Goal: Information Seeking & Learning: Learn about a topic

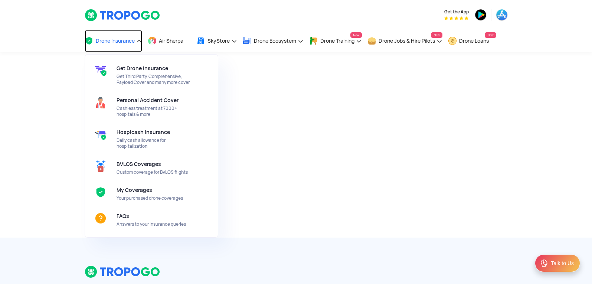
click at [136, 40] on link "Drone Insurance" at bounding box center [114, 41] width 58 height 22
click at [140, 40] on link "Drone Insurance" at bounding box center [114, 41] width 58 height 22
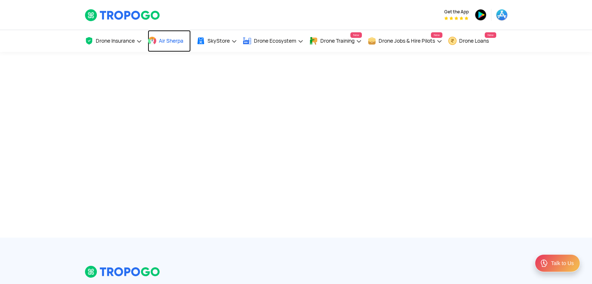
click at [169, 37] on link "Air Sherpa" at bounding box center [169, 41] width 43 height 22
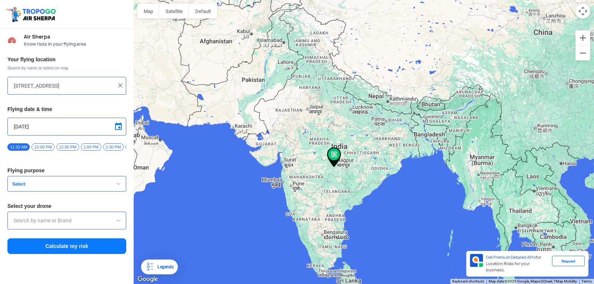
click at [334, 154] on img at bounding box center [334, 157] width 14 height 20
click at [333, 151] on img at bounding box center [334, 157] width 14 height 20
click at [79, 84] on input "[STREET_ADDRESS]" at bounding box center [64, 85] width 101 height 9
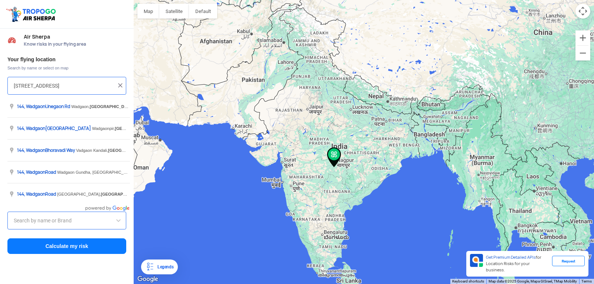
click at [105, 65] on span "Search by name or select on map" at bounding box center [66, 68] width 119 height 6
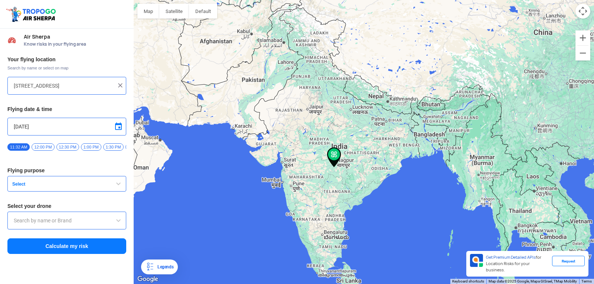
click at [118, 223] on span at bounding box center [118, 220] width 9 height 9
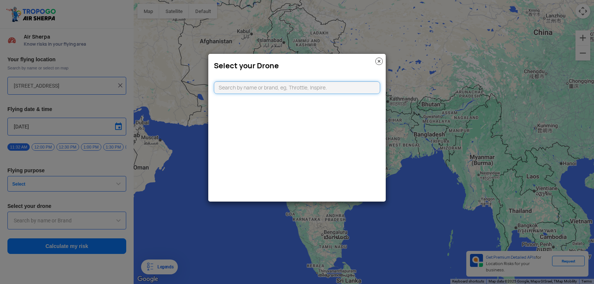
click at [118, 223] on modal-container "Select your Drone" at bounding box center [297, 142] width 594 height 284
click at [372, 60] on div "Select your Drone" at bounding box center [296, 64] width 177 height 20
click at [380, 59] on img at bounding box center [378, 61] width 7 height 7
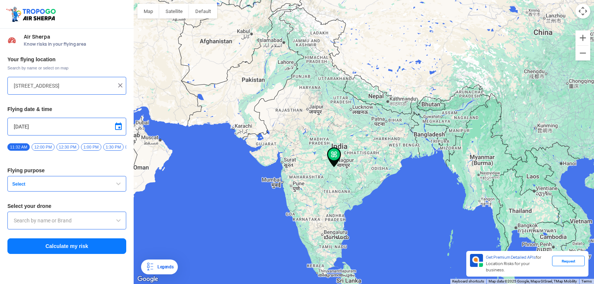
click at [344, 218] on div at bounding box center [364, 142] width 460 height 284
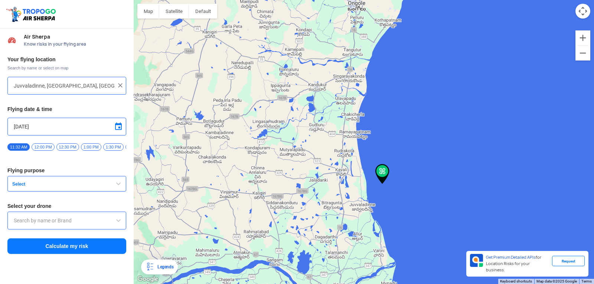
drag, startPoint x: 192, startPoint y: 178, endPoint x: 313, endPoint y: 225, distance: 130.6
click at [313, 225] on div at bounding box center [364, 142] width 460 height 284
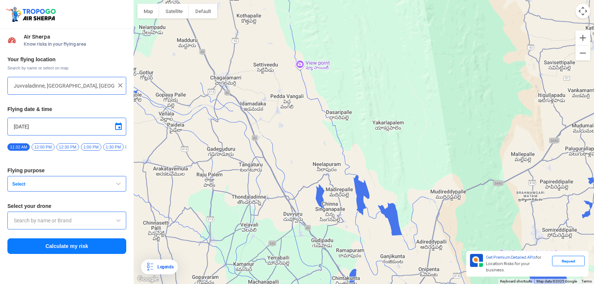
click at [45, 85] on input "Juvvaladinne, [GEOGRAPHIC_DATA], [GEOGRAPHIC_DATA]" at bounding box center [64, 85] width 101 height 9
type input "[GEOGRAPHIC_DATA], [GEOGRAPHIC_DATA] 530049, [GEOGRAPHIC_DATA]"
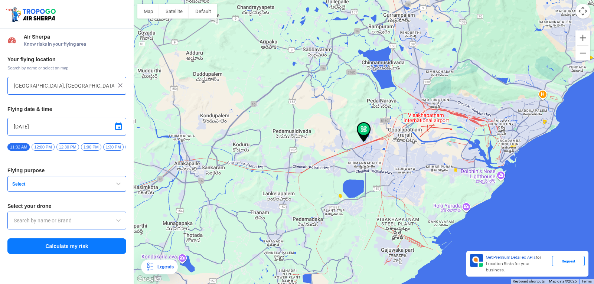
click at [362, 132] on img at bounding box center [364, 132] width 14 height 20
click at [115, 188] on span "button" at bounding box center [118, 183] width 9 height 9
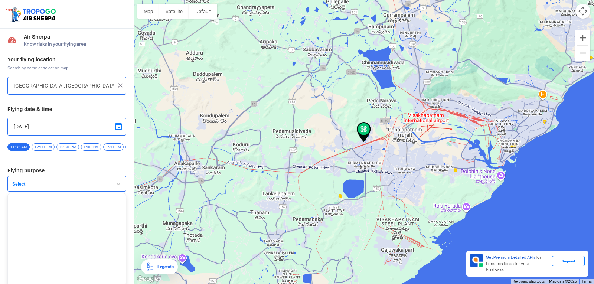
click at [117, 185] on span "button" at bounding box center [118, 183] width 9 height 9
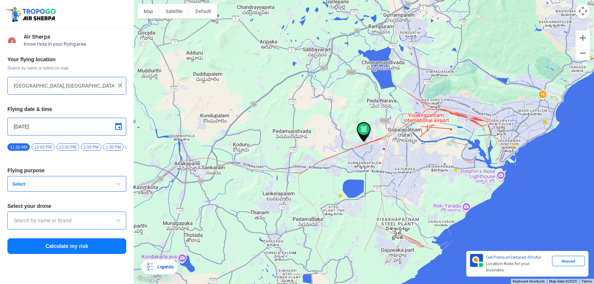
click at [117, 185] on span "button" at bounding box center [118, 183] width 9 height 9
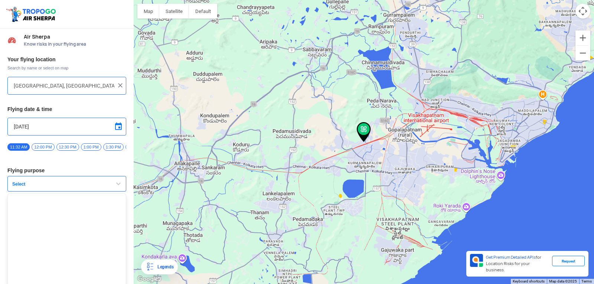
click at [117, 185] on span "button" at bounding box center [118, 183] width 9 height 9
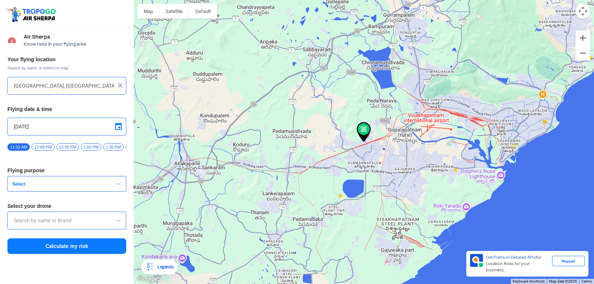
click at [57, 187] on span "Select" at bounding box center [55, 184] width 93 height 6
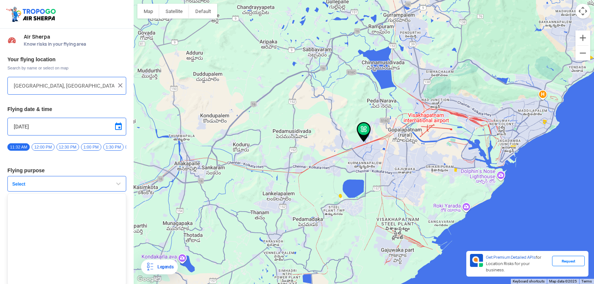
click at [45, 147] on span "12:00 PM" at bounding box center [43, 146] width 23 height 7
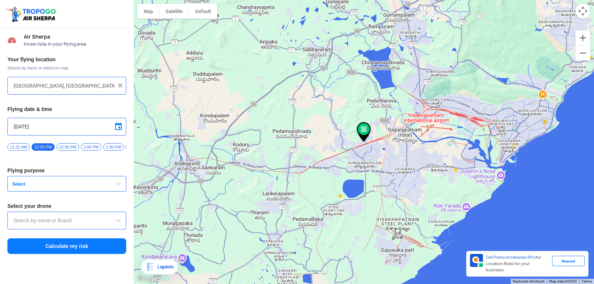
click at [83, 187] on span "Select" at bounding box center [55, 184] width 93 height 6
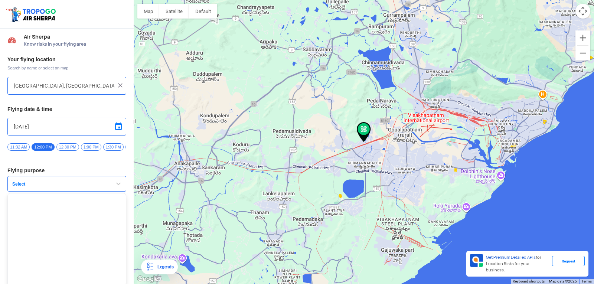
click at [84, 187] on span "Select" at bounding box center [55, 184] width 93 height 6
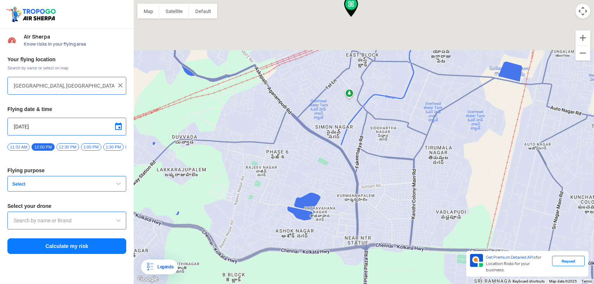
drag, startPoint x: 347, startPoint y: 53, endPoint x: 358, endPoint y: 177, distance: 124.5
click at [358, 176] on div at bounding box center [364, 142] width 460 height 284
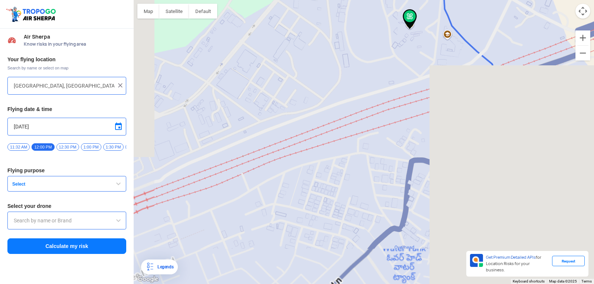
drag, startPoint x: 360, startPoint y: 23, endPoint x: 373, endPoint y: 199, distance: 175.7
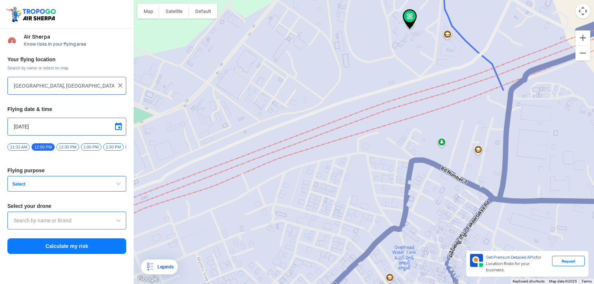
click at [371, 196] on div at bounding box center [364, 142] width 460 height 284
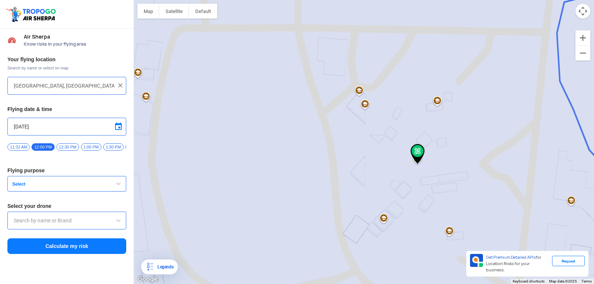
drag, startPoint x: 438, startPoint y: 216, endPoint x: 430, endPoint y: 168, distance: 49.4
click at [429, 157] on div at bounding box center [364, 142] width 460 height 284
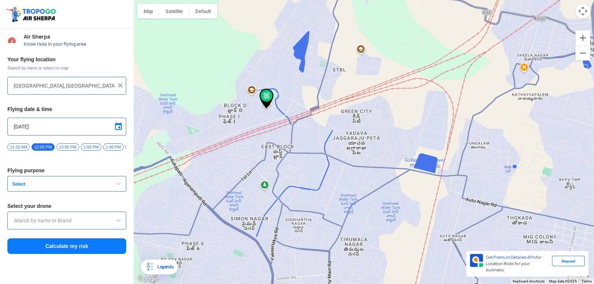
click at [81, 187] on span "Select" at bounding box center [55, 184] width 93 height 6
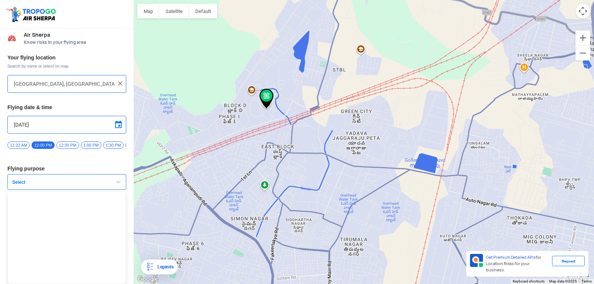
scroll to position [5, 0]
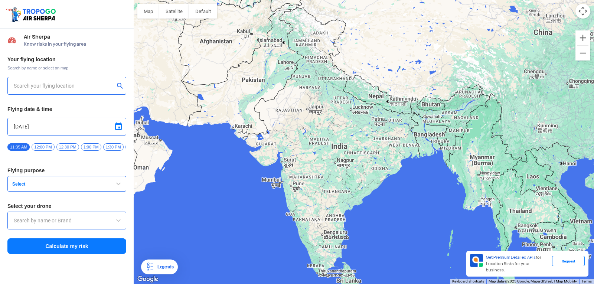
click at [118, 186] on span "button" at bounding box center [118, 183] width 9 height 9
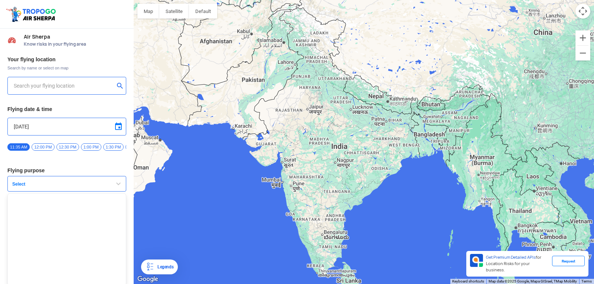
scroll to position [5, 0]
click at [21, 79] on input "text" at bounding box center [64, 83] width 101 height 9
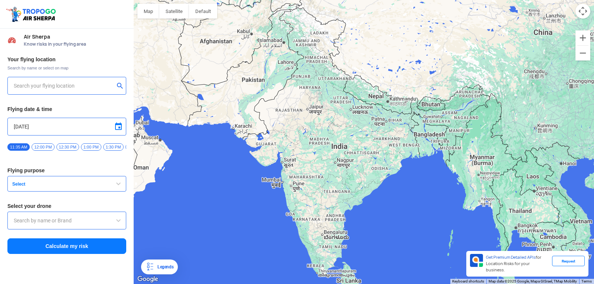
scroll to position [0, 0]
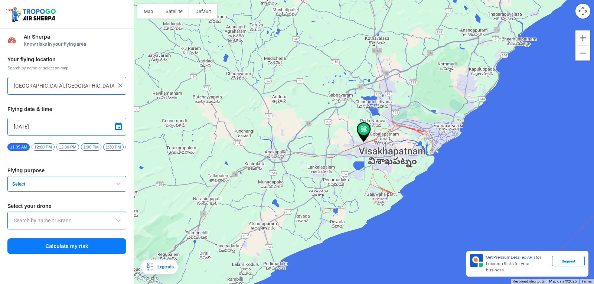
type input "144, Khattalwada, Wadgaon, Maharashtra 272176, India"
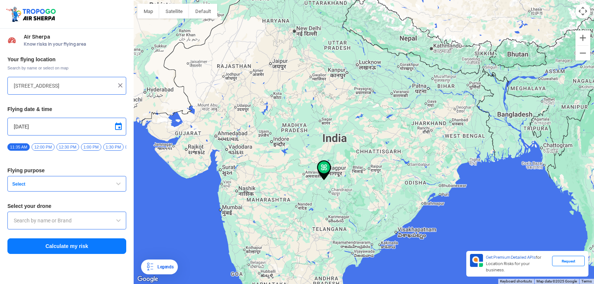
click at [121, 84] on img at bounding box center [120, 85] width 7 height 7
click at [76, 87] on input "text" at bounding box center [64, 85] width 101 height 9
click at [176, 12] on button "Satellite" at bounding box center [174, 11] width 30 height 15
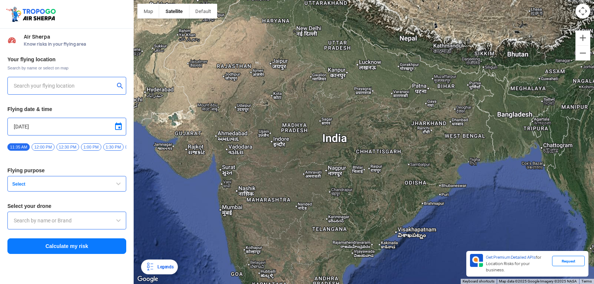
click at [55, 85] on input "text" at bounding box center [64, 85] width 101 height 9
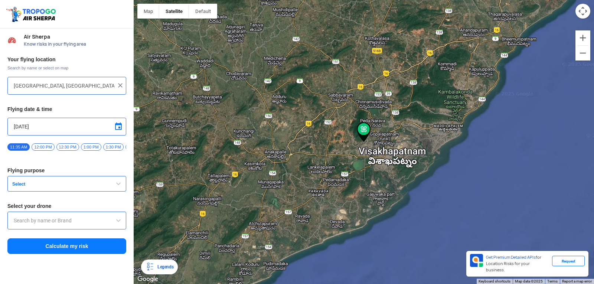
click at [96, 182] on button "Select" at bounding box center [66, 184] width 119 height 16
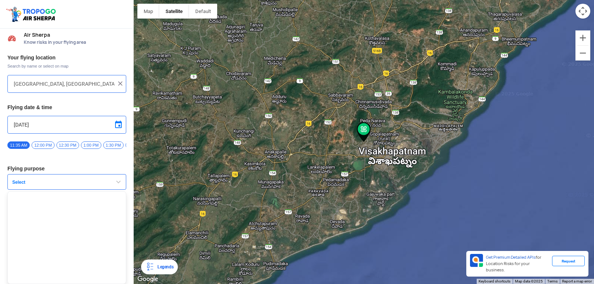
scroll to position [5, 0]
click at [117, 181] on span "button" at bounding box center [118, 181] width 9 height 9
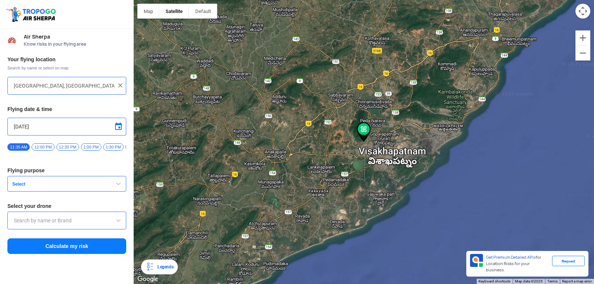
scroll to position [0, 0]
click at [47, 147] on span "12:00 PM" at bounding box center [43, 146] width 23 height 7
click at [112, 189] on button "Select" at bounding box center [66, 184] width 119 height 16
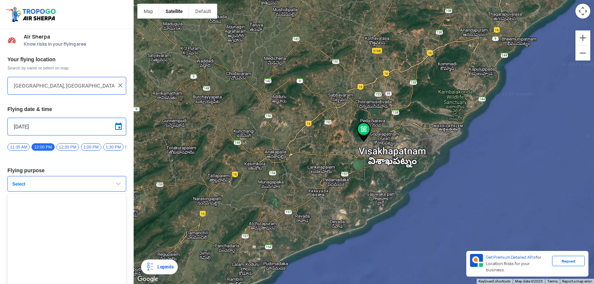
click at [112, 189] on button "Select" at bounding box center [66, 184] width 119 height 16
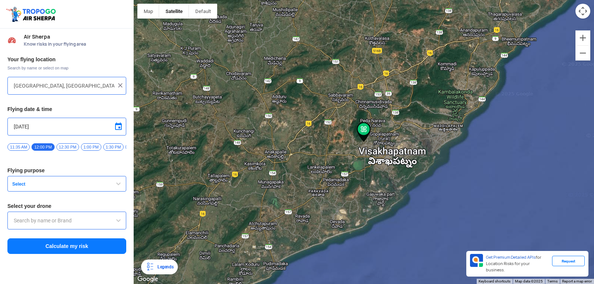
click at [96, 224] on input "text" at bounding box center [67, 220] width 106 height 9
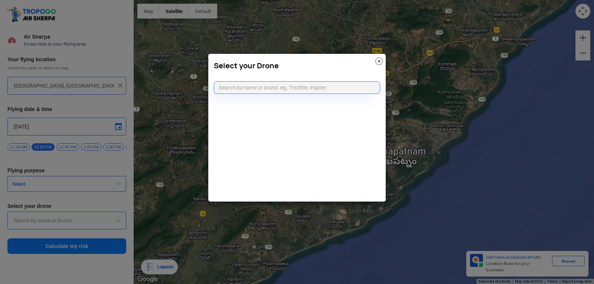
click at [376, 63] on img at bounding box center [378, 61] width 7 height 7
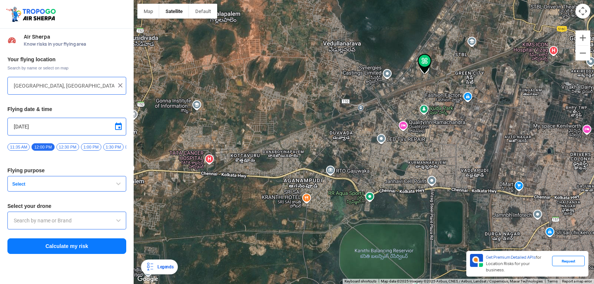
drag, startPoint x: 355, startPoint y: 140, endPoint x: 319, endPoint y: 149, distance: 37.5
click at [319, 149] on div at bounding box center [364, 142] width 460 height 284
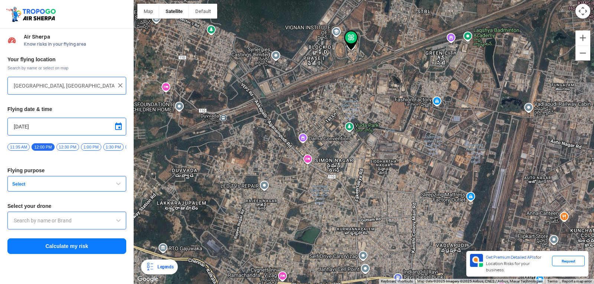
drag, startPoint x: 366, startPoint y: 99, endPoint x: 362, endPoint y: 179, distance: 79.9
click at [363, 179] on div at bounding box center [364, 142] width 460 height 284
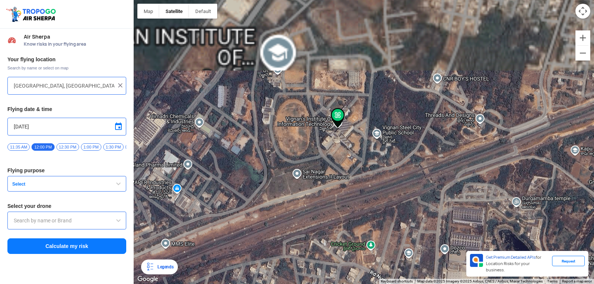
drag, startPoint x: 329, startPoint y: 202, endPoint x: 332, endPoint y: 190, distance: 12.9
click at [331, 211] on div at bounding box center [364, 142] width 460 height 284
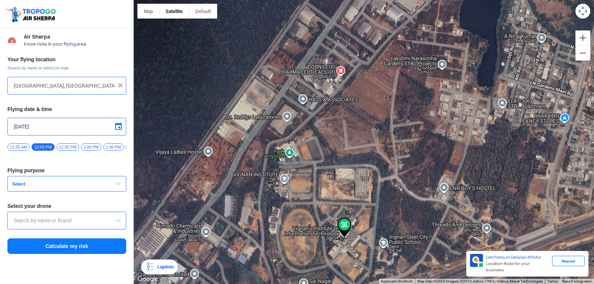
click at [353, 199] on div at bounding box center [364, 142] width 460 height 284
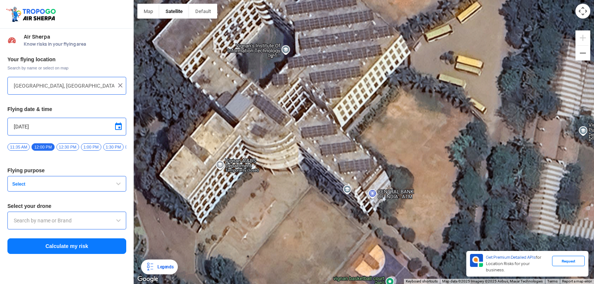
drag, startPoint x: 331, startPoint y: 150, endPoint x: 336, endPoint y: 234, distance: 83.7
click at [336, 234] on div at bounding box center [364, 142] width 460 height 284
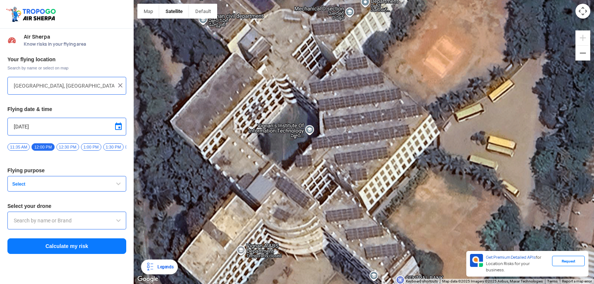
drag, startPoint x: 282, startPoint y: 150, endPoint x: 309, endPoint y: 242, distance: 96.8
click at [309, 242] on div at bounding box center [364, 142] width 460 height 284
click at [283, 139] on div at bounding box center [364, 142] width 460 height 284
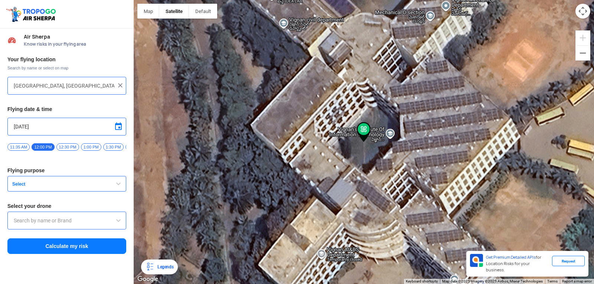
click at [497, 71] on div at bounding box center [364, 142] width 460 height 284
type input "Mechanical Department, Block D, Visakhapatnam, Andhra Pradesh 530049, India"
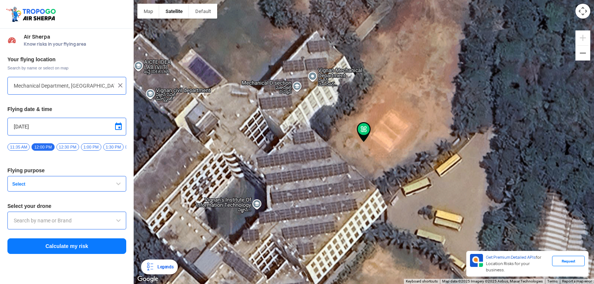
click at [74, 186] on span "Select" at bounding box center [55, 184] width 93 height 6
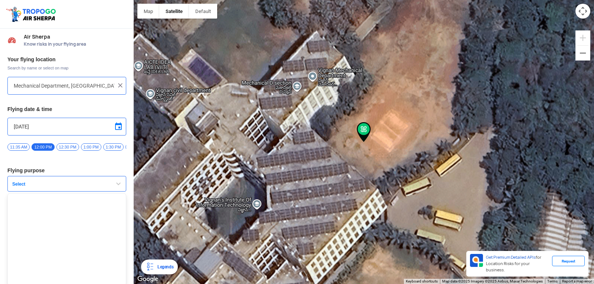
click at [74, 186] on span "Select" at bounding box center [55, 184] width 93 height 6
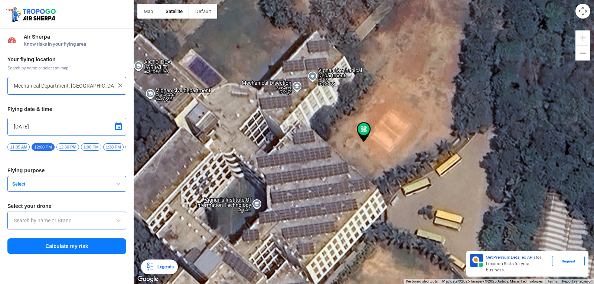
click at [120, 188] on span "button" at bounding box center [118, 183] width 9 height 9
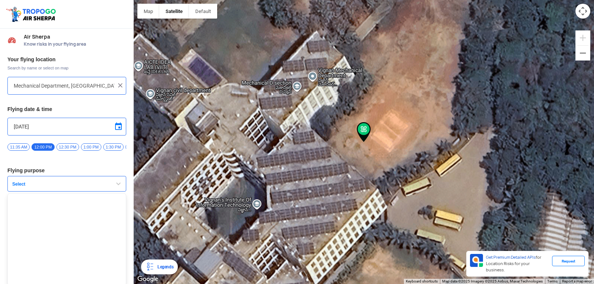
click at [120, 188] on span "button" at bounding box center [118, 183] width 9 height 9
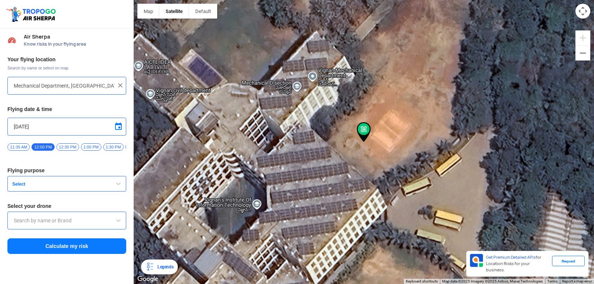
click at [384, 128] on div at bounding box center [364, 142] width 460 height 284
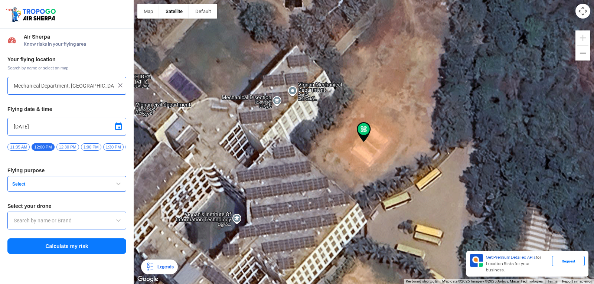
click at [88, 185] on span "Select" at bounding box center [55, 184] width 93 height 6
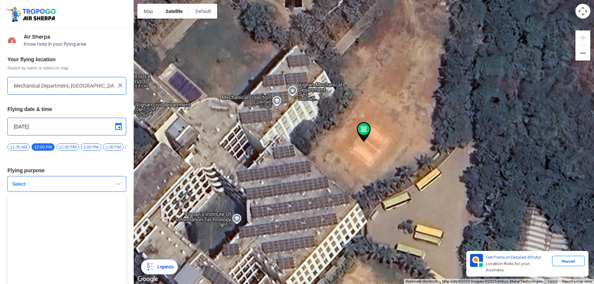
click at [88, 185] on span "Select" at bounding box center [55, 184] width 93 height 6
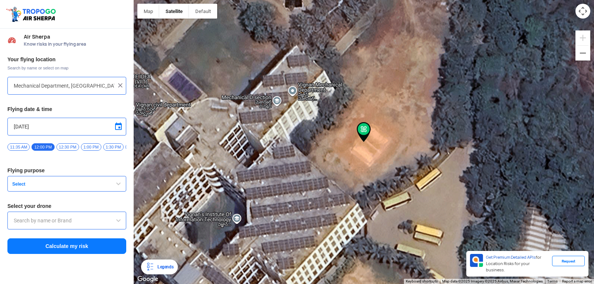
click at [57, 225] on input "text" at bounding box center [67, 220] width 106 height 9
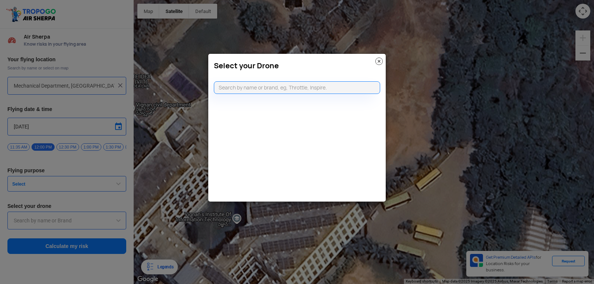
click at [377, 61] on img at bounding box center [378, 61] width 7 height 7
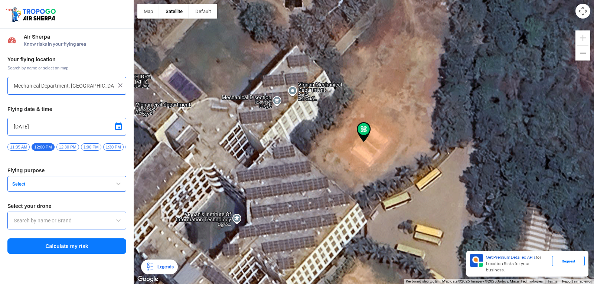
click at [351, 148] on div at bounding box center [364, 142] width 460 height 284
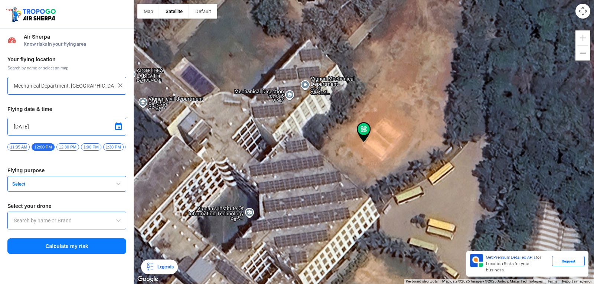
click at [382, 164] on div at bounding box center [364, 142] width 460 height 284
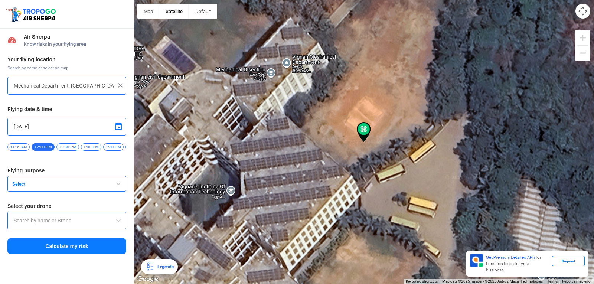
click at [112, 190] on button "Select" at bounding box center [66, 184] width 119 height 16
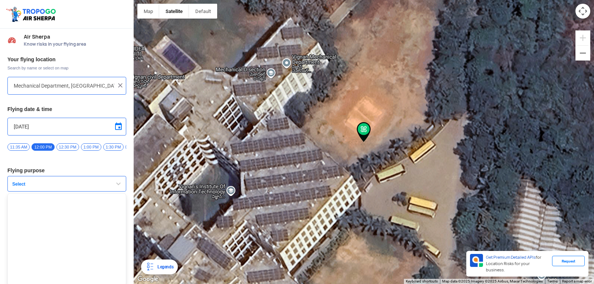
click at [114, 188] on span "button" at bounding box center [118, 183] width 9 height 9
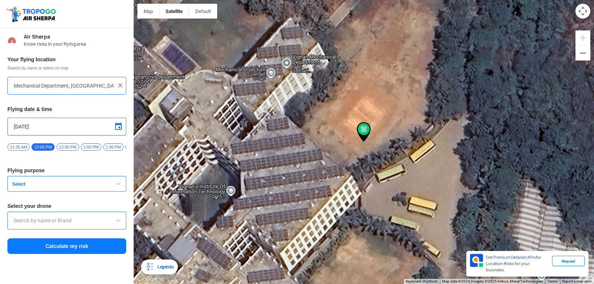
click at [112, 190] on button "Select" at bounding box center [66, 184] width 119 height 16
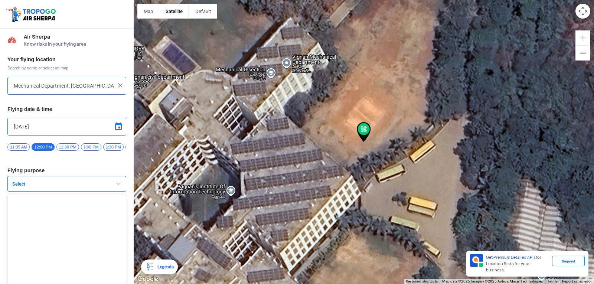
click at [114, 188] on span "button" at bounding box center [118, 183] width 9 height 9
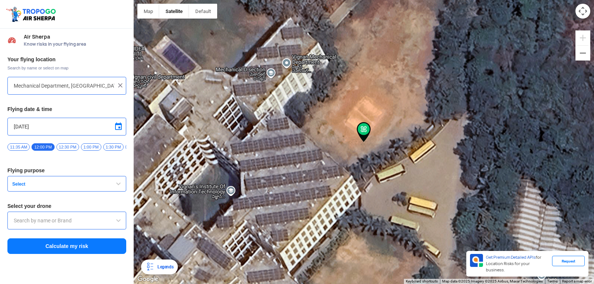
click at [112, 190] on button "Select" at bounding box center [66, 184] width 119 height 16
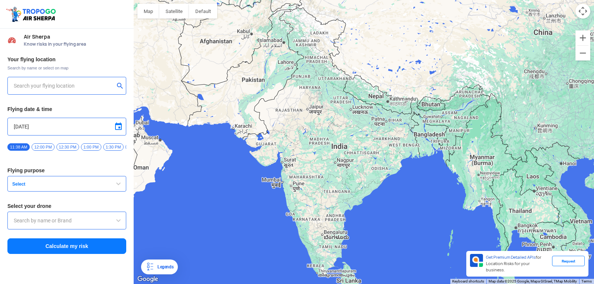
click at [103, 187] on button "Select" at bounding box center [66, 184] width 119 height 16
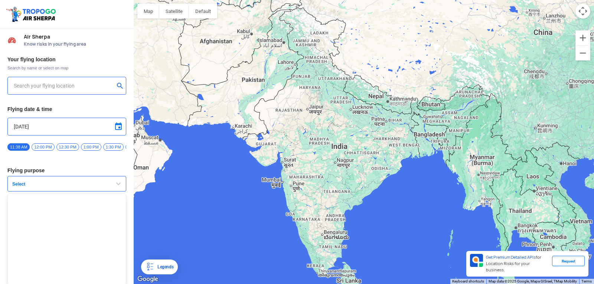
click at [20, 187] on span "Select" at bounding box center [55, 184] width 93 height 6
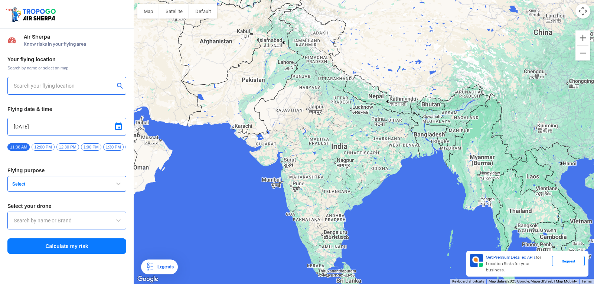
click at [20, 187] on span "Select" at bounding box center [55, 184] width 93 height 6
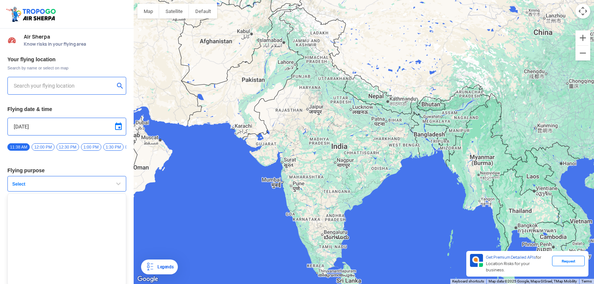
click at [20, 187] on span "Select" at bounding box center [55, 184] width 93 height 6
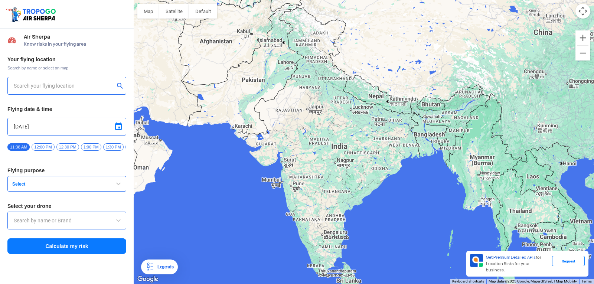
click at [20, 187] on span "Select" at bounding box center [55, 184] width 93 height 6
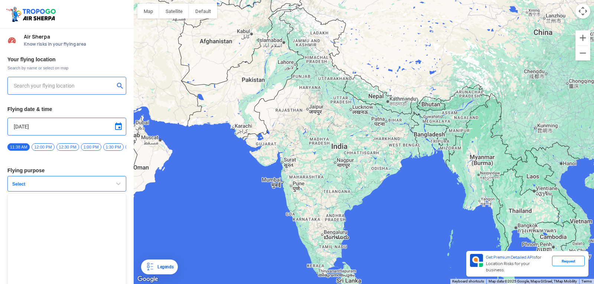
click at [17, 81] on div at bounding box center [66, 86] width 119 height 18
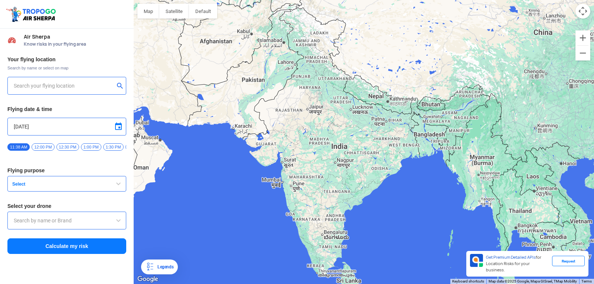
click at [36, 86] on input "text" at bounding box center [64, 85] width 101 height 9
type input "[STREET_ADDRESS]"
click at [174, 10] on button "Satellite" at bounding box center [174, 11] width 30 height 15
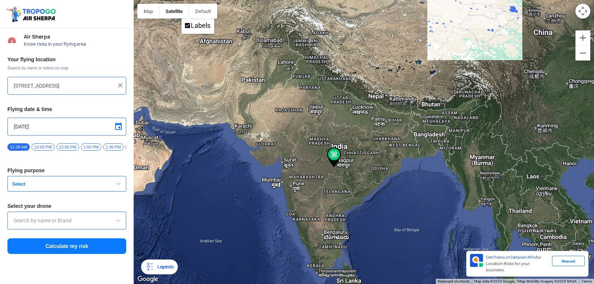
click at [83, 81] on input "[STREET_ADDRESS]" at bounding box center [64, 85] width 101 height 9
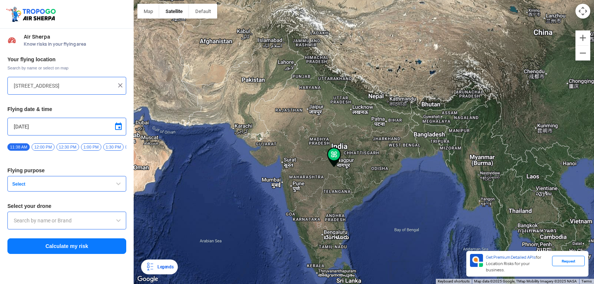
click at [121, 86] on img at bounding box center [120, 85] width 7 height 7
click at [57, 88] on input "text" at bounding box center [64, 85] width 101 height 9
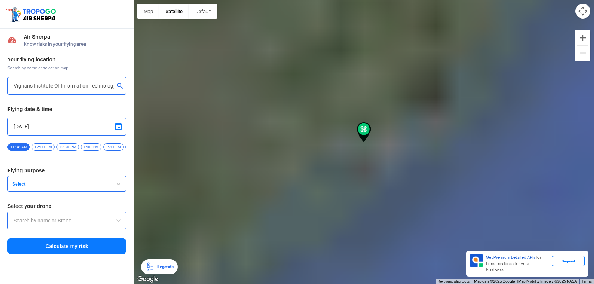
type input "[GEOGRAPHIC_DATA], [GEOGRAPHIC_DATA] 530049, [GEOGRAPHIC_DATA]"
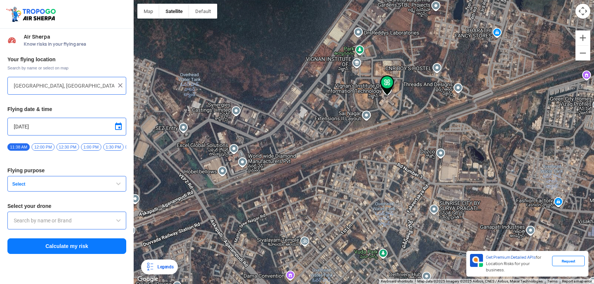
drag, startPoint x: 347, startPoint y: 104, endPoint x: 363, endPoint y: 239, distance: 136.2
click at [363, 239] on div at bounding box center [364, 142] width 460 height 284
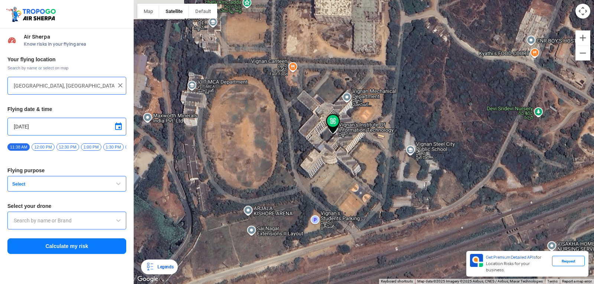
drag, startPoint x: 396, startPoint y: 99, endPoint x: 398, endPoint y: 182, distance: 82.4
click at [398, 182] on div at bounding box center [364, 142] width 460 height 284
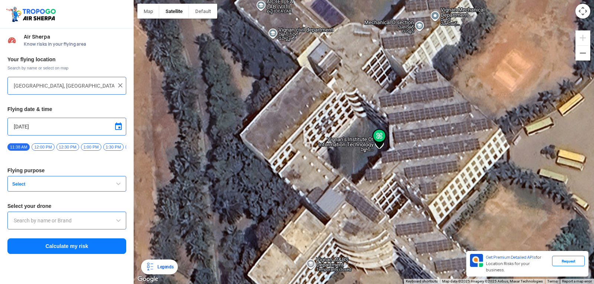
click at [86, 185] on span "Select" at bounding box center [55, 184] width 93 height 6
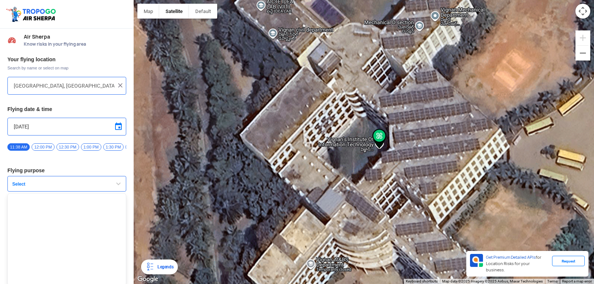
click at [91, 187] on span "Select" at bounding box center [55, 184] width 93 height 6
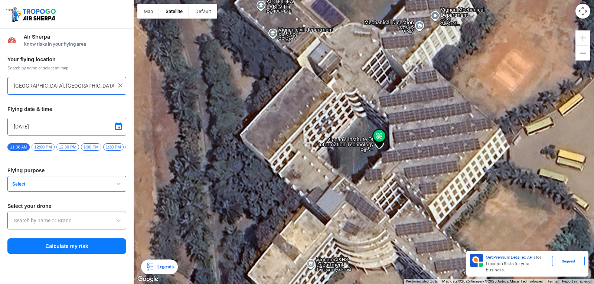
click at [44, 147] on span "12:00 PM" at bounding box center [43, 146] width 23 height 7
click at [120, 219] on span at bounding box center [118, 220] width 9 height 9
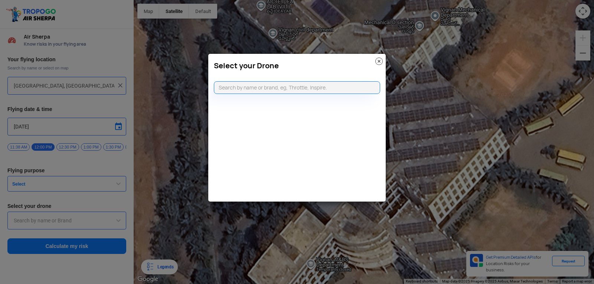
click at [120, 219] on modal-container "Select your Drone" at bounding box center [297, 142] width 594 height 284
drag, startPoint x: 117, startPoint y: 177, endPoint x: 121, endPoint y: 180, distance: 5.0
click at [117, 178] on modal-container "Select your Drone" at bounding box center [297, 142] width 594 height 284
click at [381, 61] on img at bounding box center [378, 61] width 7 height 7
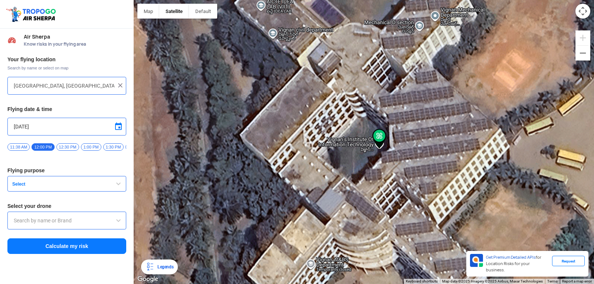
click at [90, 248] on button "Calculate my risk" at bounding box center [66, 246] width 119 height 16
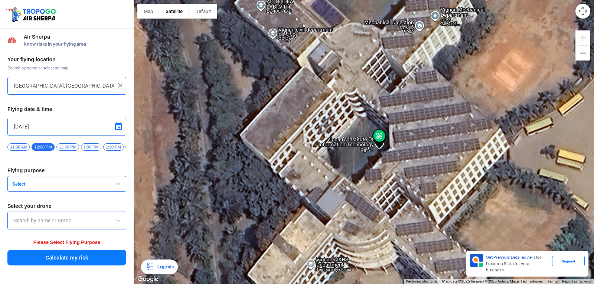
click at [77, 257] on button "Calculate my risk" at bounding box center [66, 258] width 119 height 16
click at [18, 186] on span "Select" at bounding box center [55, 184] width 93 height 6
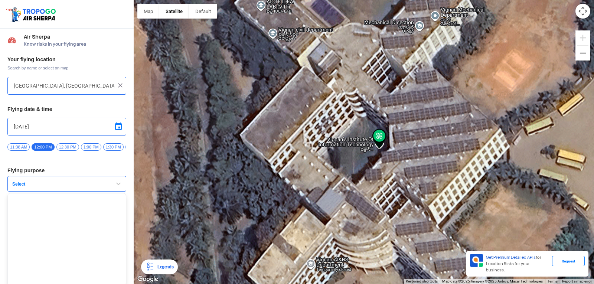
click at [26, 215] on ul at bounding box center [66, 239] width 119 height 93
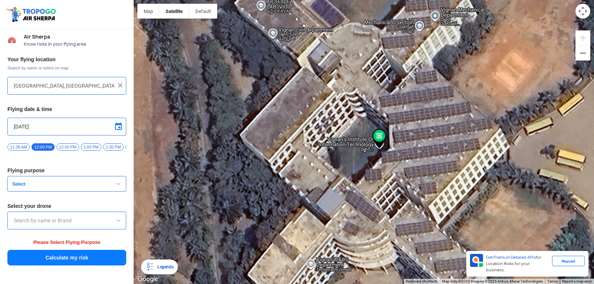
click at [27, 187] on span "Select" at bounding box center [55, 184] width 93 height 6
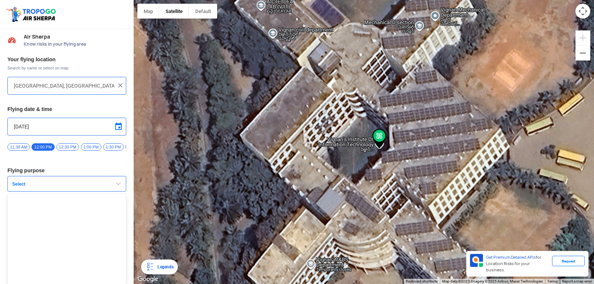
click at [114, 184] on span "button" at bounding box center [118, 183] width 9 height 9
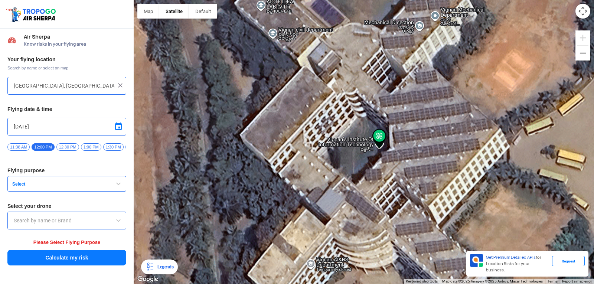
click at [117, 185] on span "button" at bounding box center [118, 183] width 9 height 9
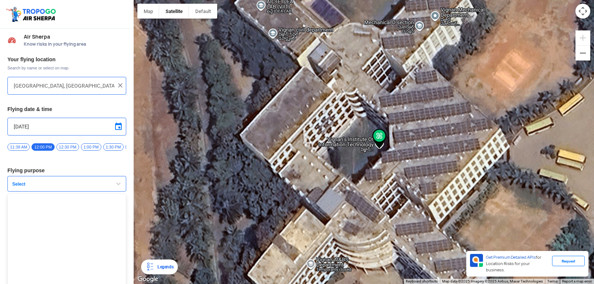
scroll to position [5, 0]
click at [30, 206] on ul at bounding box center [66, 237] width 119 height 93
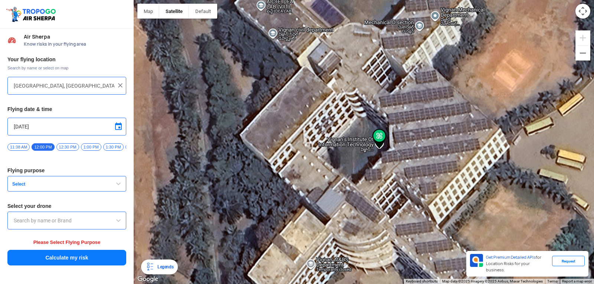
scroll to position [0, 0]
click at [381, 132] on img at bounding box center [379, 139] width 14 height 20
click at [165, 268] on div "Legends" at bounding box center [163, 266] width 19 height 9
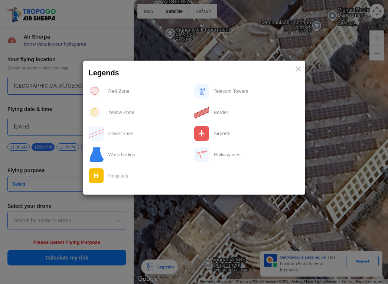
drag, startPoint x: 282, startPoint y: 177, endPoint x: 537, endPoint y: 23, distance: 298.3
drag, startPoint x: 537, startPoint y: 23, endPoint x: 349, endPoint y: 114, distance: 209.0
click at [349, 114] on modal-container "Legends × Red Zone Telecom Towers Yellow Zone Border Power lines Airports Water…" at bounding box center [194, 142] width 388 height 284
drag, startPoint x: 388, startPoint y: 103, endPoint x: 362, endPoint y: 145, distance: 49.3
click at [362, 145] on modal-container "Legends × Red Zone Telecom Towers Yellow Zone Border Power lines Airports Water…" at bounding box center [194, 142] width 388 height 284
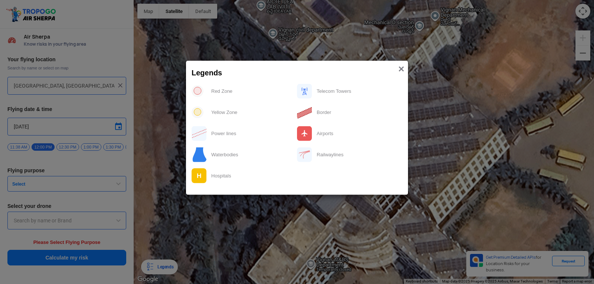
click at [398, 70] on span "×" at bounding box center [401, 69] width 6 height 12
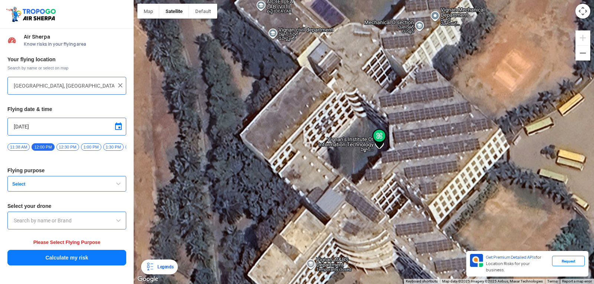
click at [372, 135] on img at bounding box center [379, 139] width 14 height 20
click at [173, 265] on div "Legends" at bounding box center [163, 266] width 19 height 9
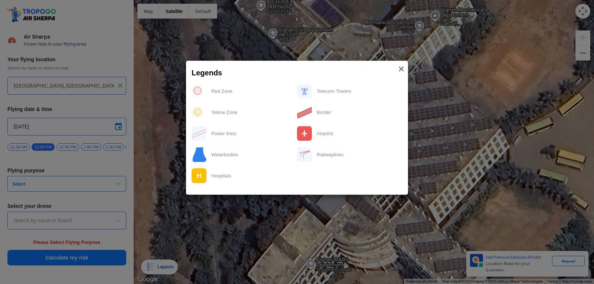
click at [403, 68] on span "×" at bounding box center [401, 69] width 6 height 12
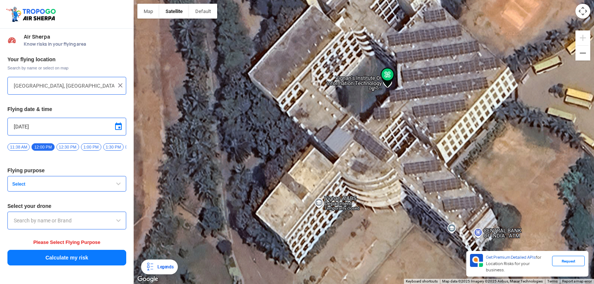
drag, startPoint x: 589, startPoint y: 128, endPoint x: 594, endPoint y: 67, distance: 61.4
click at [592, 67] on div at bounding box center [364, 142] width 460 height 284
click at [384, 72] on img at bounding box center [388, 78] width 14 height 20
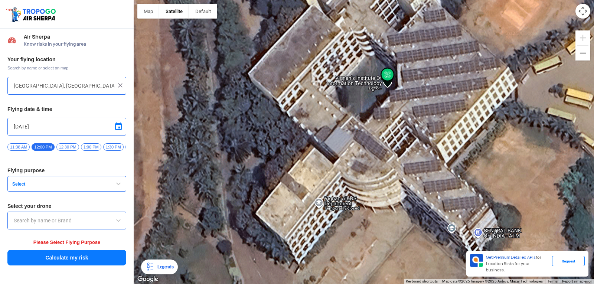
click at [384, 72] on img at bounding box center [388, 78] width 14 height 20
click at [148, 265] on img at bounding box center [150, 266] width 9 height 9
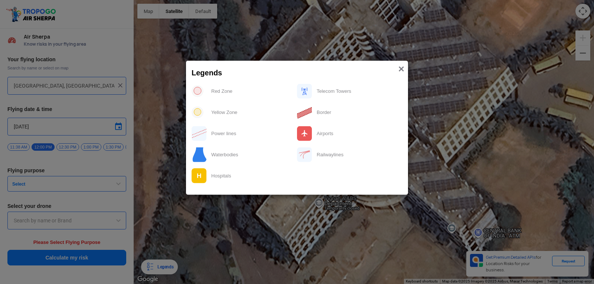
click at [403, 68] on span "×" at bounding box center [401, 69] width 6 height 12
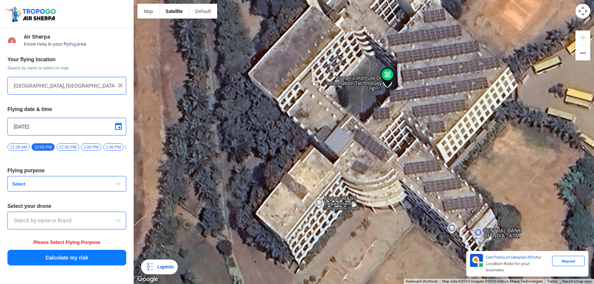
click at [163, 265] on div "Legends" at bounding box center [163, 266] width 19 height 9
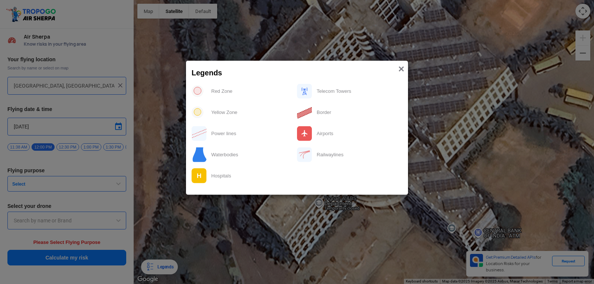
drag, startPoint x: 399, startPoint y: 63, endPoint x: 394, endPoint y: 63, distance: 4.8
click at [398, 63] on span "×" at bounding box center [401, 69] width 6 height 12
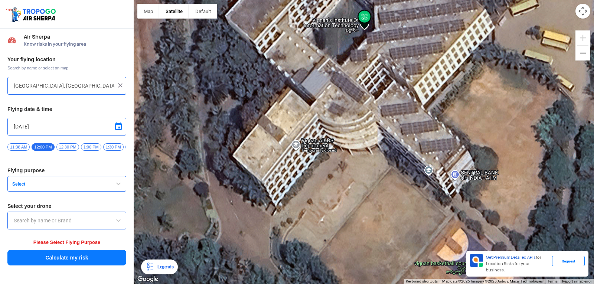
drag, startPoint x: 503, startPoint y: 222, endPoint x: 515, endPoint y: 175, distance: 48.7
click at [515, 175] on div at bounding box center [364, 142] width 460 height 284
